Goal: Task Accomplishment & Management: Manage account settings

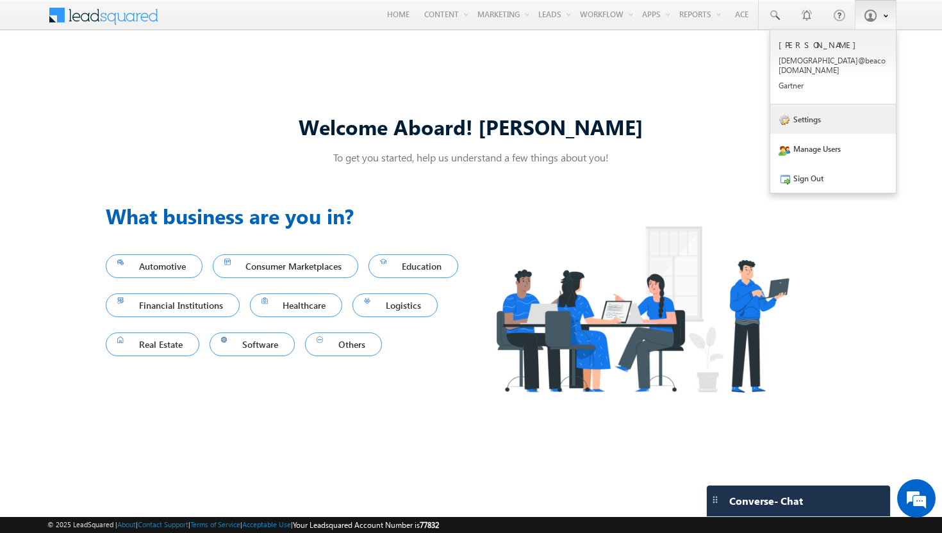
click at [807, 113] on link "Settings" at bounding box center [833, 118] width 126 height 29
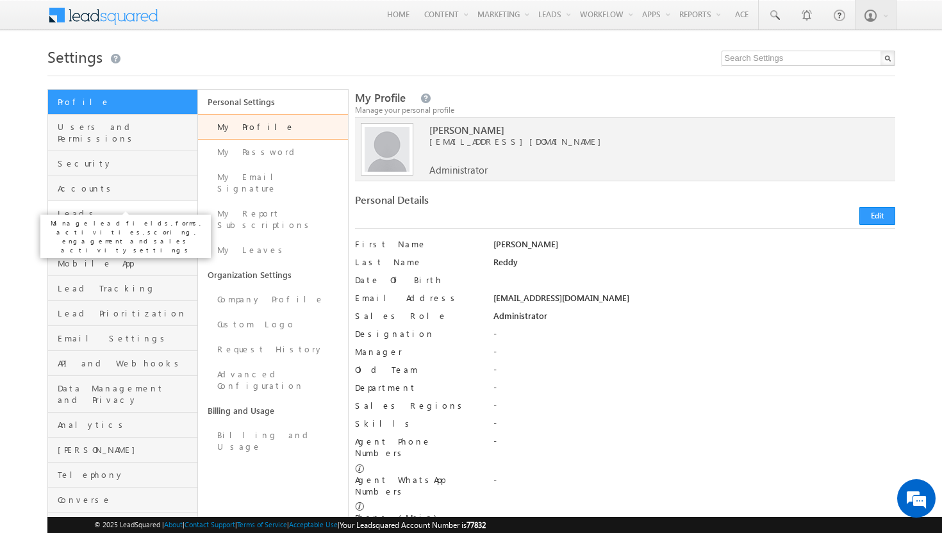
click at [102, 208] on span "Leads" at bounding box center [126, 214] width 136 height 12
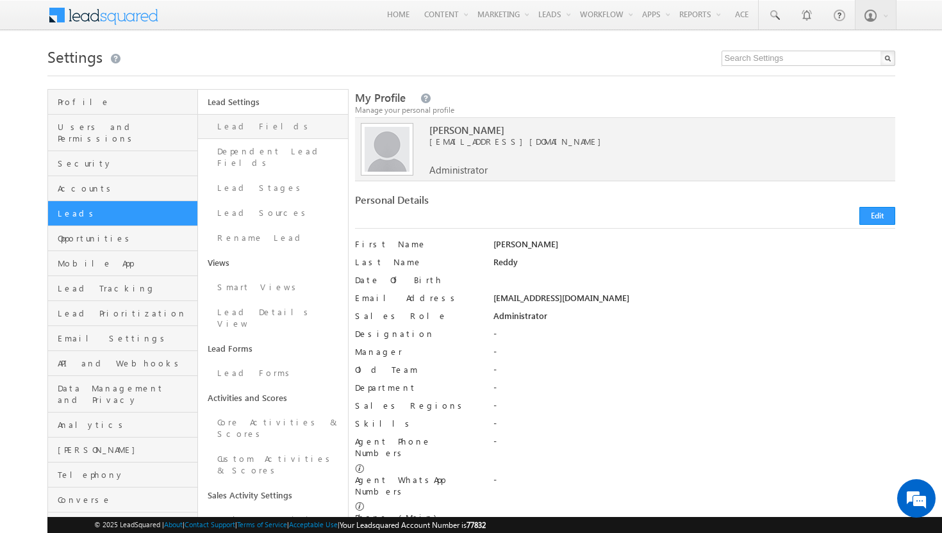
click at [260, 126] on link "Lead Fields" at bounding box center [273, 126] width 150 height 25
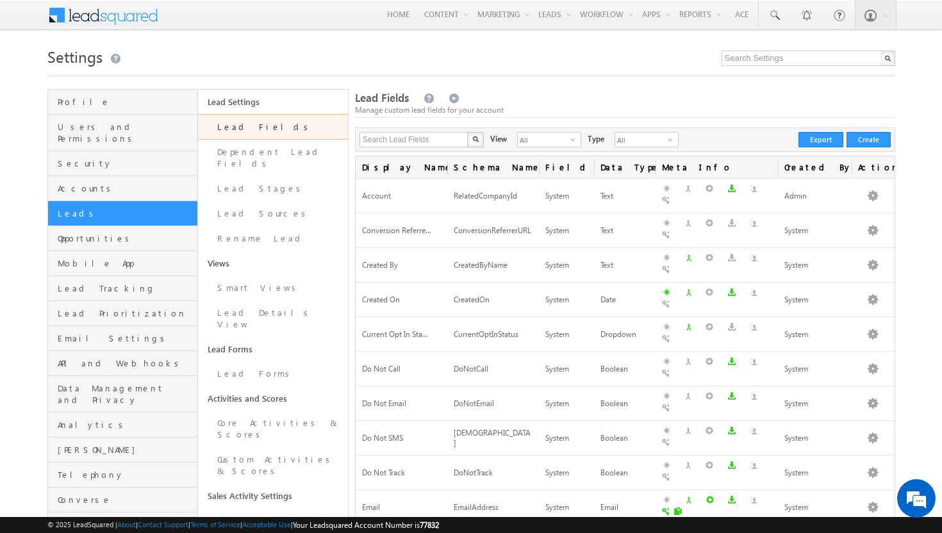
click at [872, 136] on button "Create" at bounding box center [869, 139] width 44 height 15
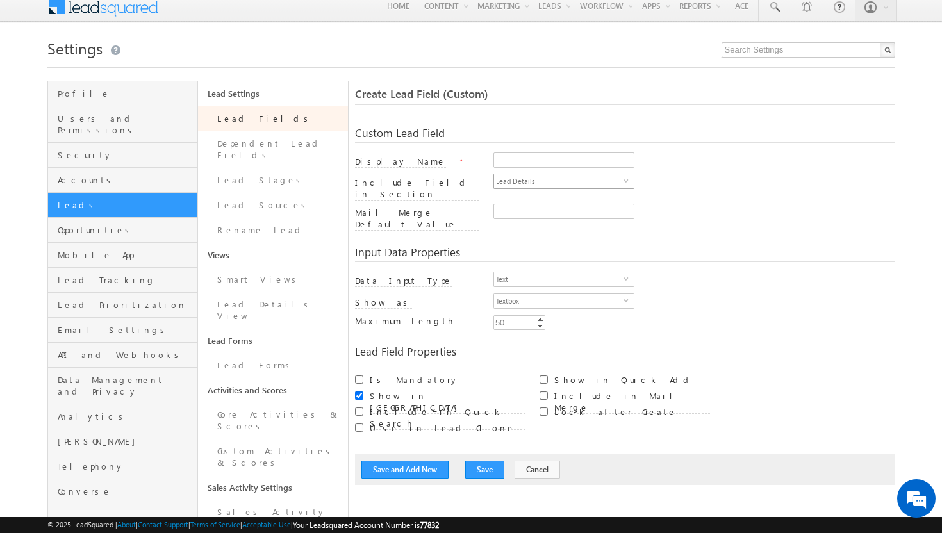
click at [596, 181] on span "Lead Details" at bounding box center [558, 181] width 129 height 14
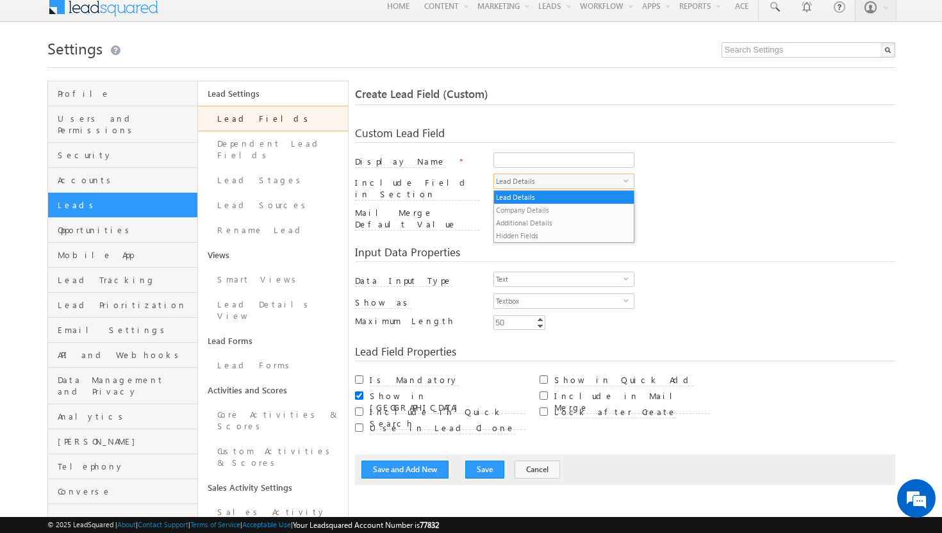
click at [596, 181] on span "Lead Details" at bounding box center [558, 181] width 129 height 14
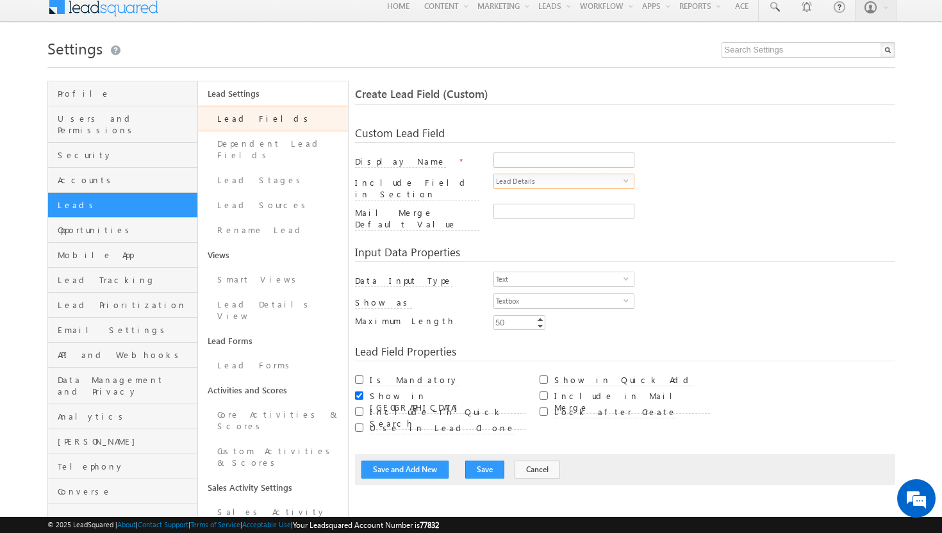
click at [599, 182] on span "Lead Details" at bounding box center [558, 181] width 129 height 14
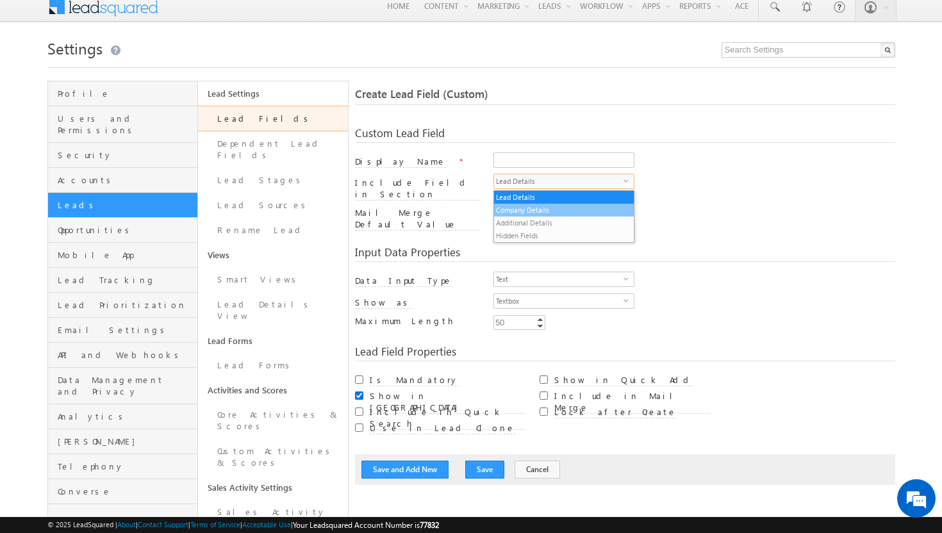
click at [570, 212] on li "Company Details" at bounding box center [564, 210] width 140 height 13
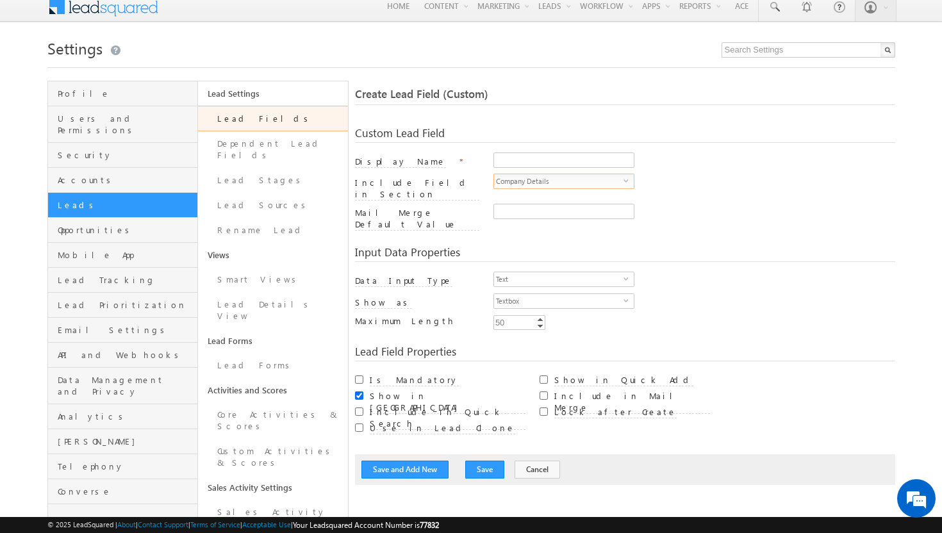
click at [586, 183] on span "Company Details" at bounding box center [558, 181] width 129 height 14
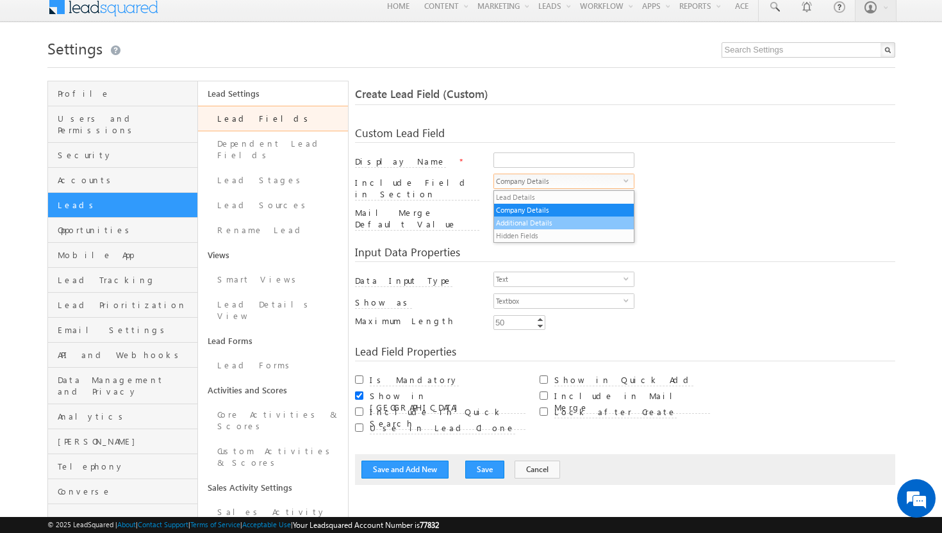
click at [570, 222] on li "Additional Details" at bounding box center [564, 223] width 140 height 13
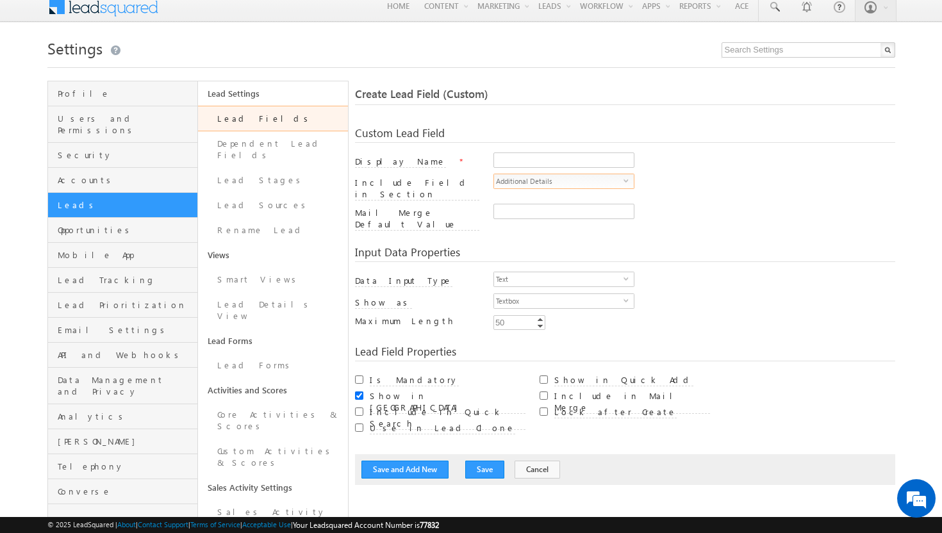
click at [582, 176] on span "Additional Details" at bounding box center [558, 181] width 129 height 14
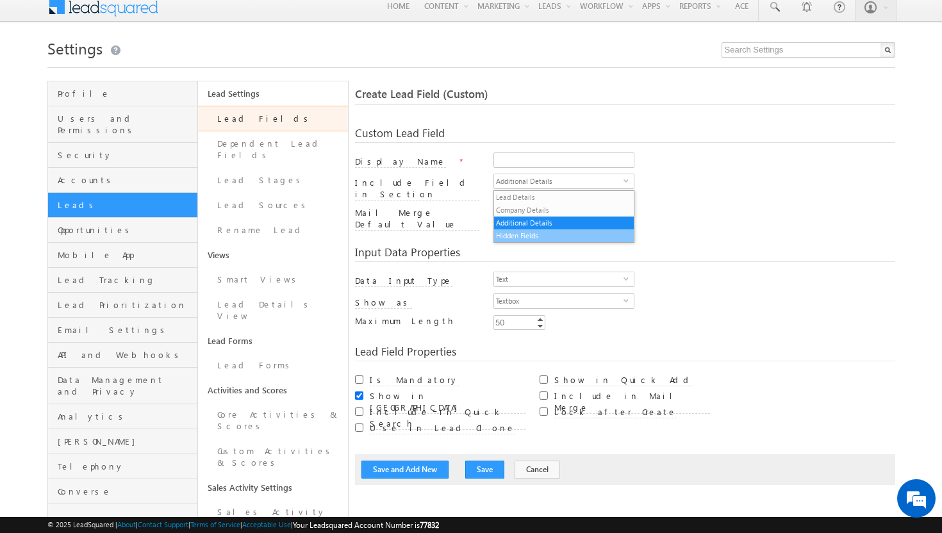
click at [562, 235] on li "Hidden Fields" at bounding box center [564, 235] width 140 height 13
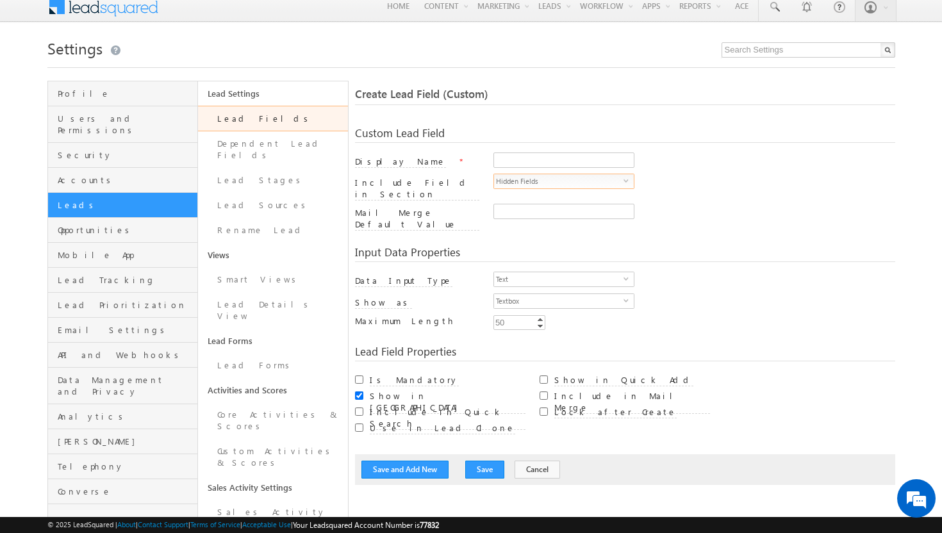
click at [586, 181] on span "Hidden Fields" at bounding box center [558, 181] width 129 height 14
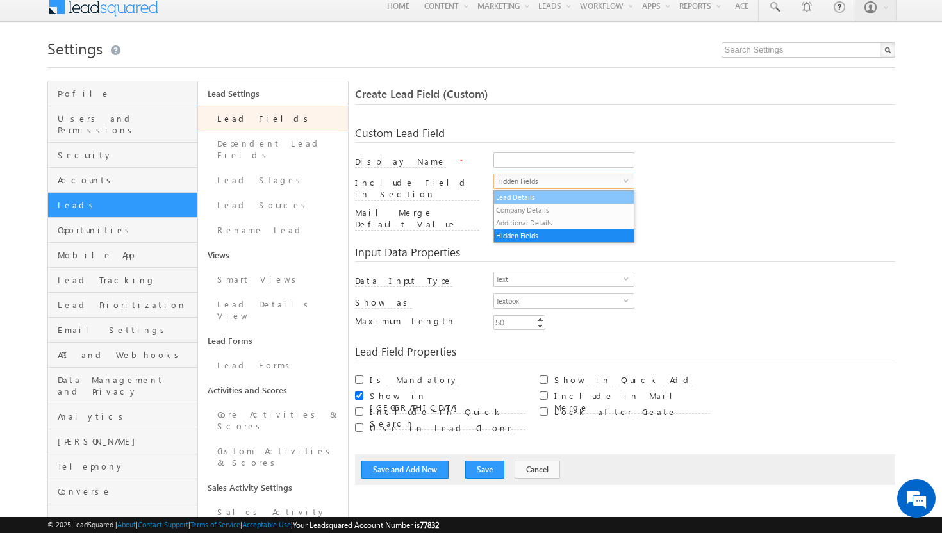
click at [575, 196] on li "Lead Details" at bounding box center [564, 197] width 140 height 13
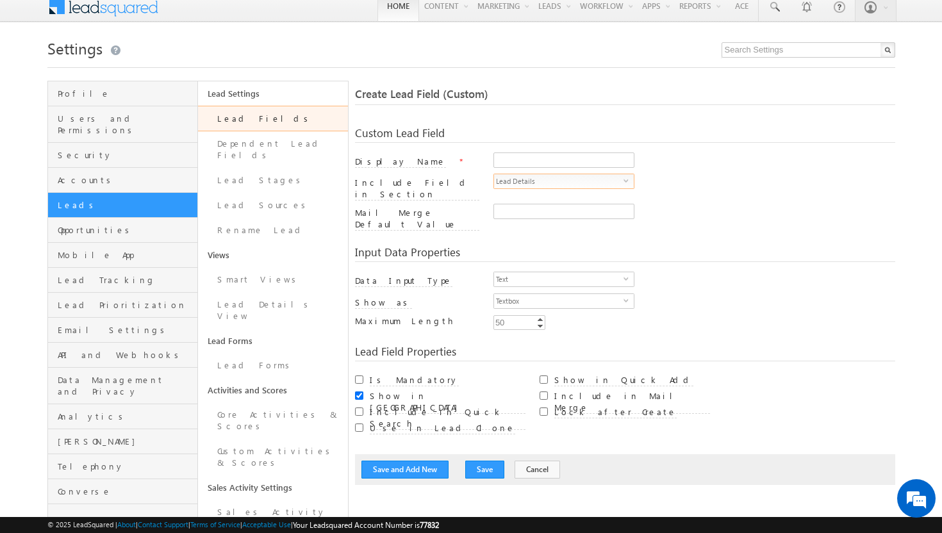
click at [384, 4] on link "Home" at bounding box center [398, 6] width 42 height 29
